Goal: Check status: Check status

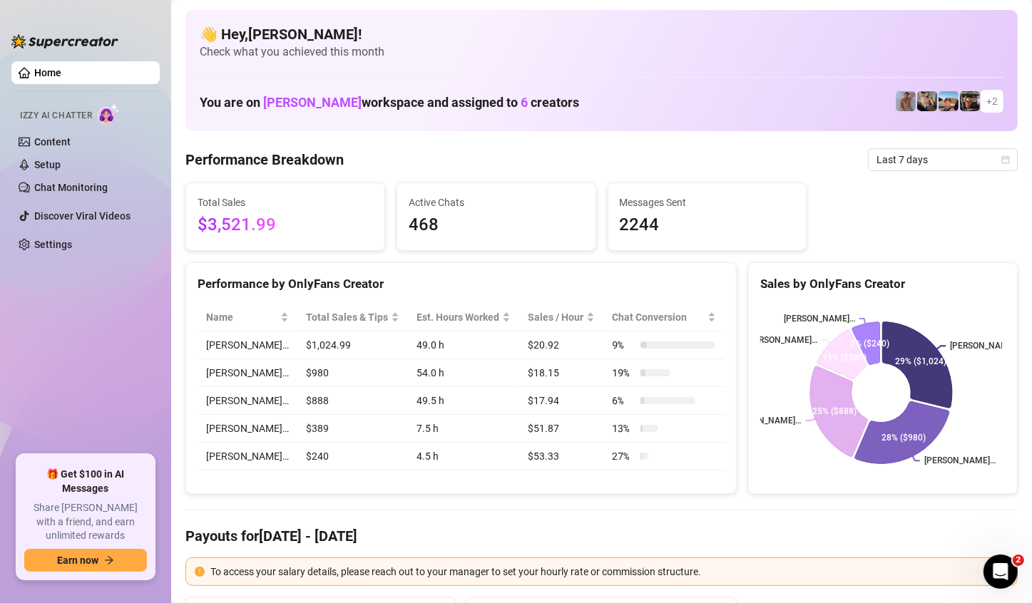
click at [982, 165] on span "Last 7 days" at bounding box center [943, 159] width 133 height 21
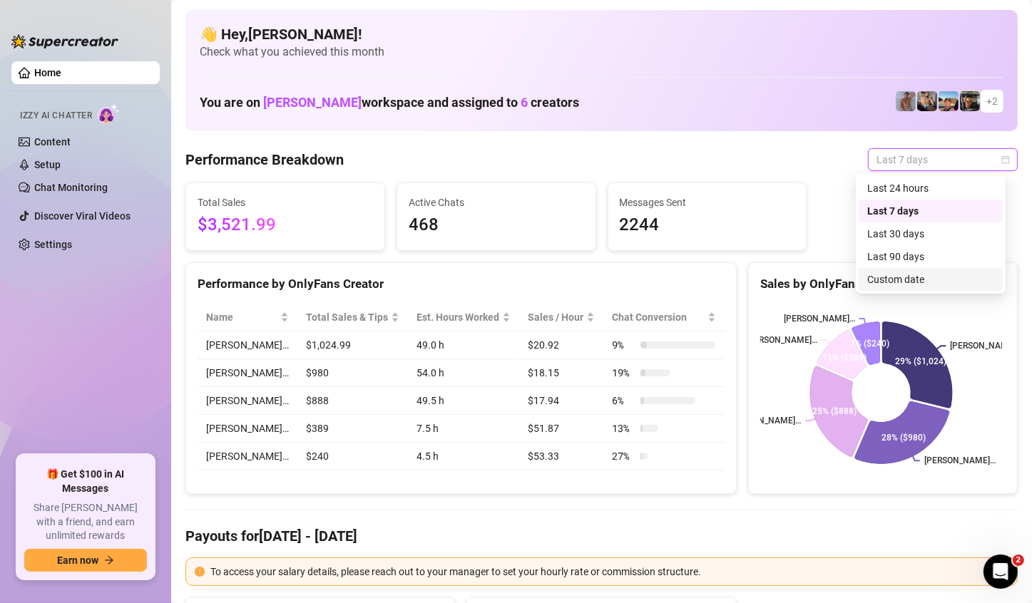
click at [949, 282] on div "Custom date" at bounding box center [930, 280] width 127 height 16
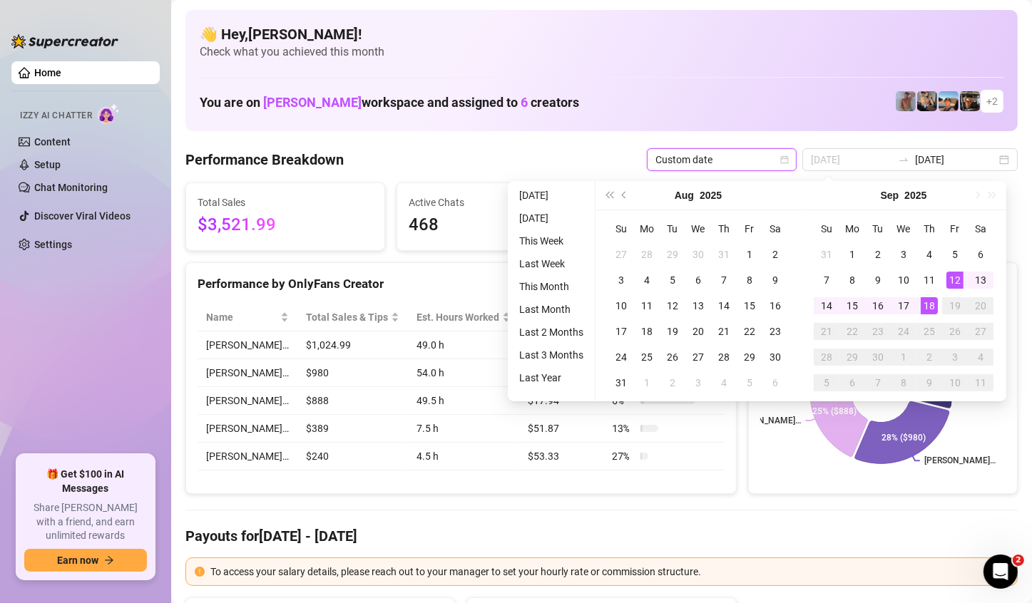
type input "[DATE]"
click at [933, 306] on div "18" at bounding box center [929, 305] width 17 height 17
click at [937, 306] on td "18" at bounding box center [930, 306] width 26 height 26
type input "[DATE]"
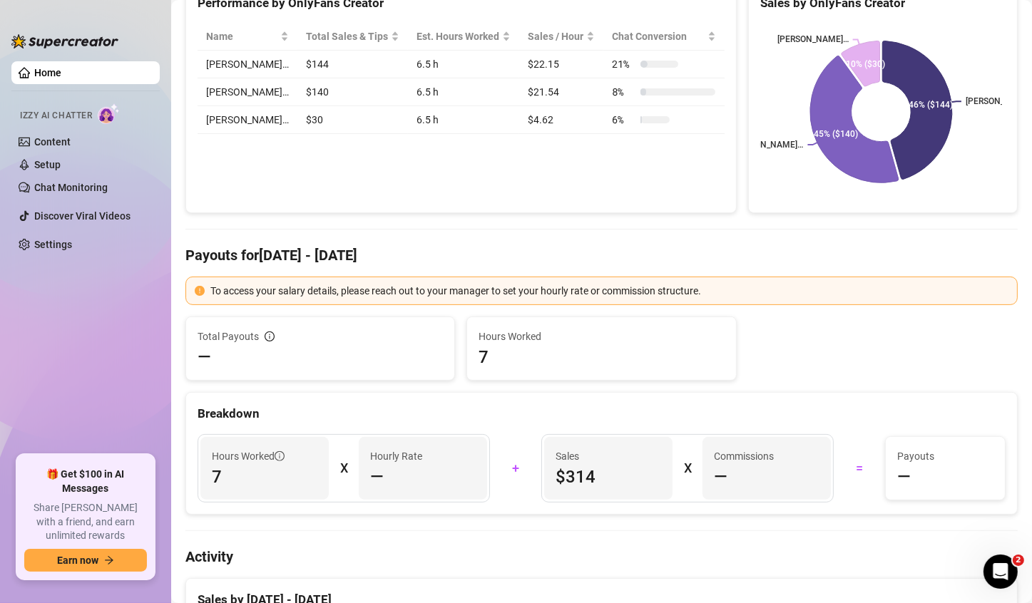
scroll to position [285, 0]
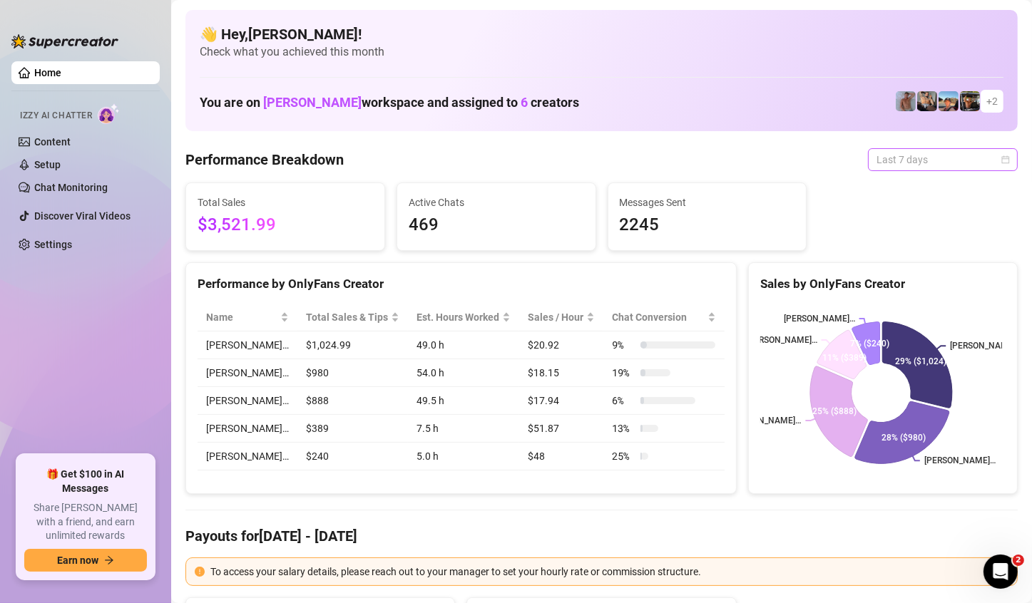
click at [966, 155] on span "Last 7 days" at bounding box center [943, 159] width 133 height 21
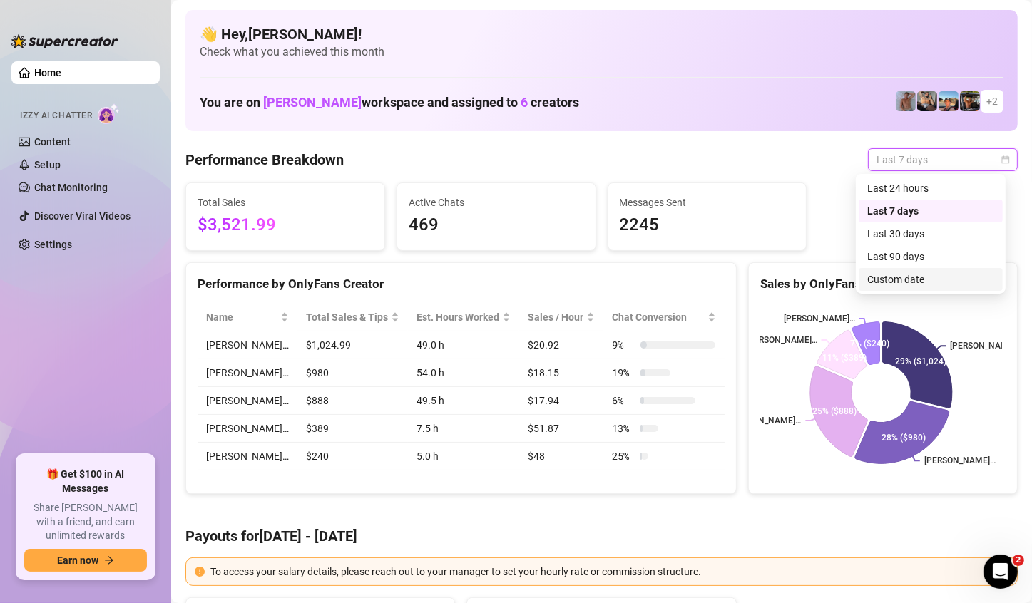
click at [918, 274] on div "Custom date" at bounding box center [930, 280] width 127 height 16
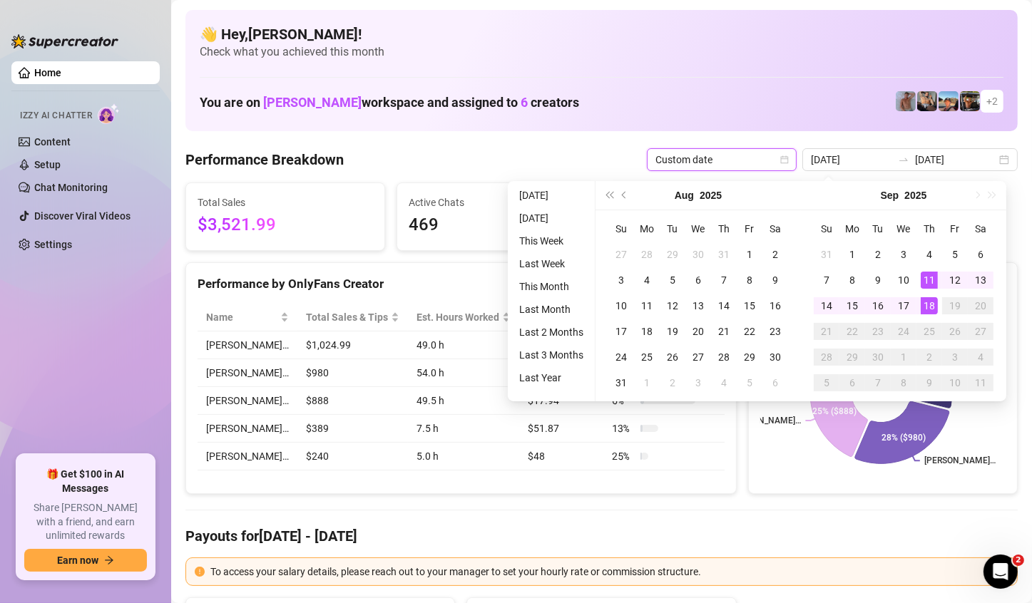
type input "[DATE]"
click at [930, 305] on div "18" at bounding box center [929, 305] width 17 height 17
type input "[DATE]"
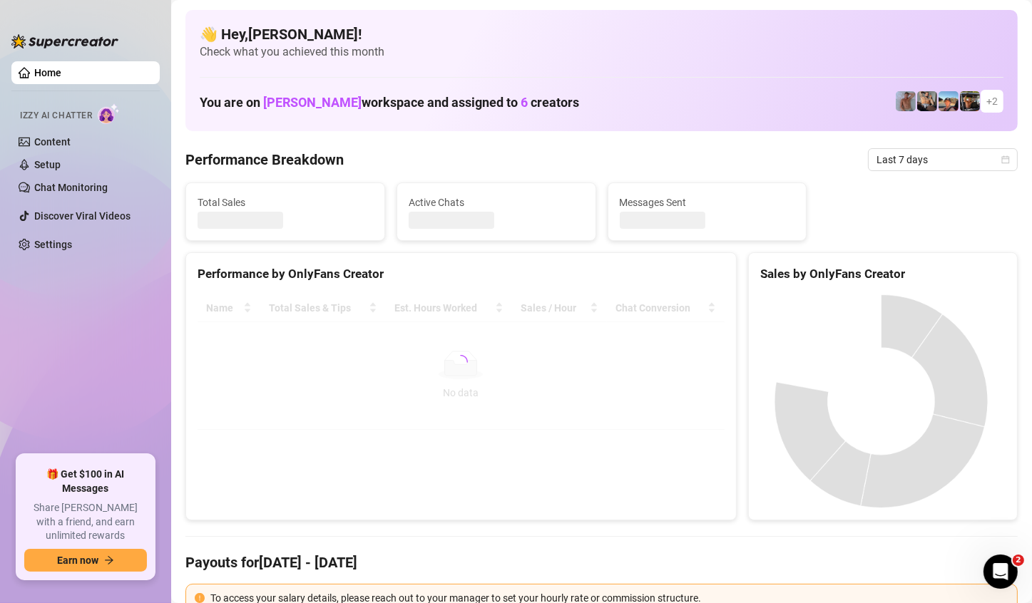
click at [890, 31] on h4 "👋 Hey, [PERSON_NAME] !" at bounding box center [602, 34] width 804 height 20
